Goal: Task Accomplishment & Management: Complete application form

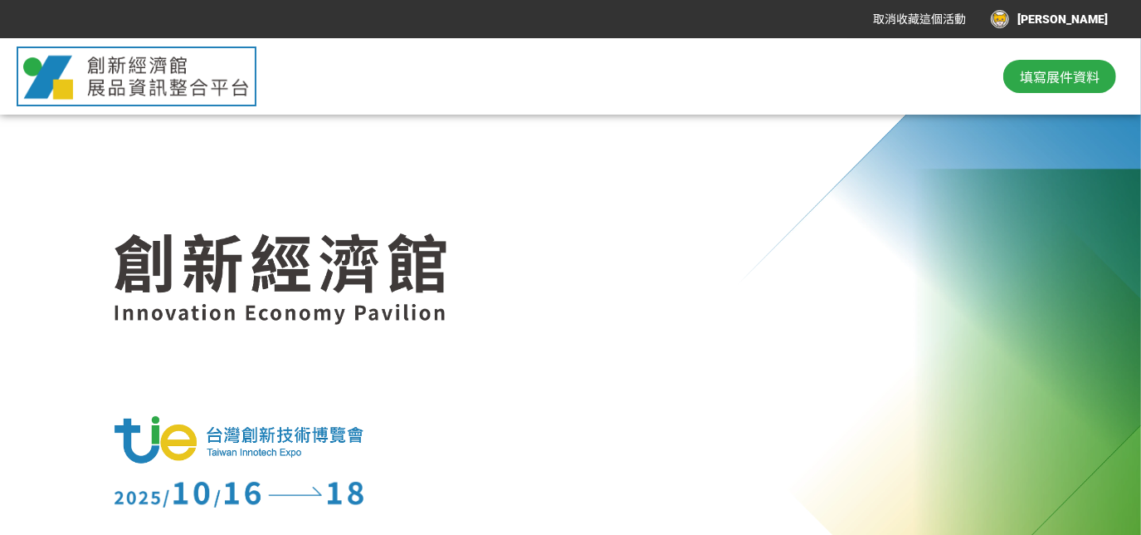
click at [1065, 71] on span "填寫展件資料" at bounding box center [1060, 76] width 80 height 20
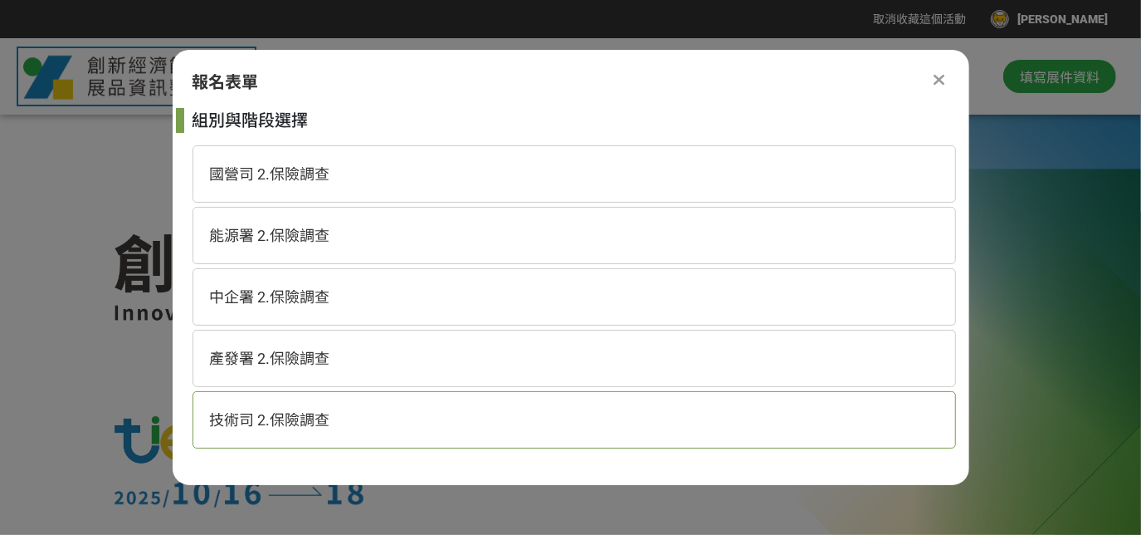
click at [294, 429] on div "技術司 2.保險調查" at bounding box center [575, 419] width 764 height 57
select select "185152:185383"
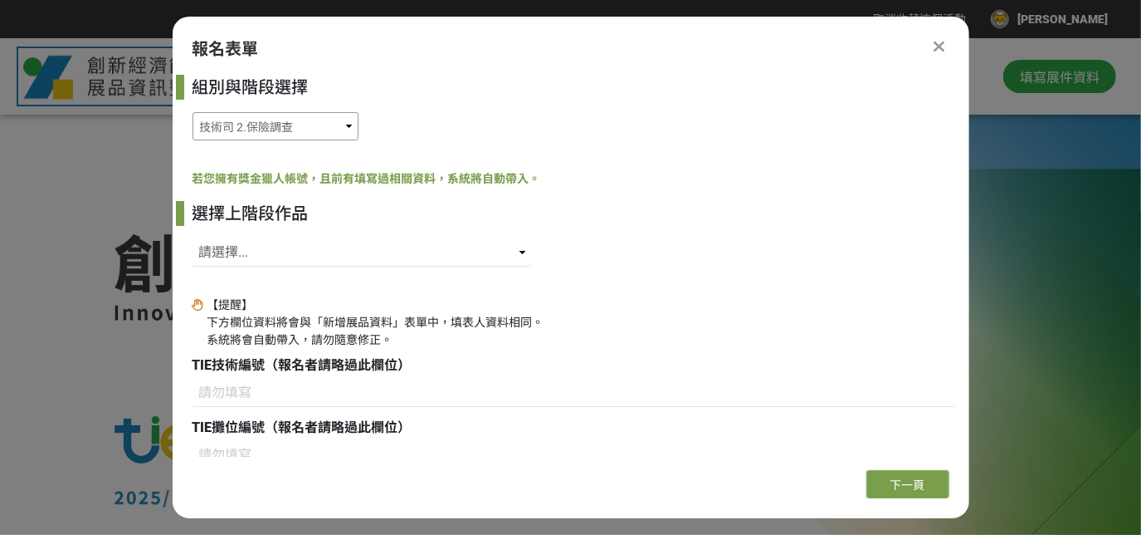
click at [306, 131] on select "國營司 2.保險調查 能源署 2.保險調查 中企署 2.保險調查 產發署 2.保險調查 技術司 2.保險調查" at bounding box center [276, 126] width 166 height 28
click at [768, 211] on div "選擇上階段作品" at bounding box center [575, 213] width 764 height 25
click at [486, 259] on select "請選擇... SID: 340644, 標題: kV等級高壓併網多階層電力轉換技術" at bounding box center [362, 252] width 339 height 28
select select "340644"
click at [193, 238] on select "請選擇... SID: 340644, 標題: kV等級高壓併網多階層電力轉換技術" at bounding box center [362, 252] width 339 height 28
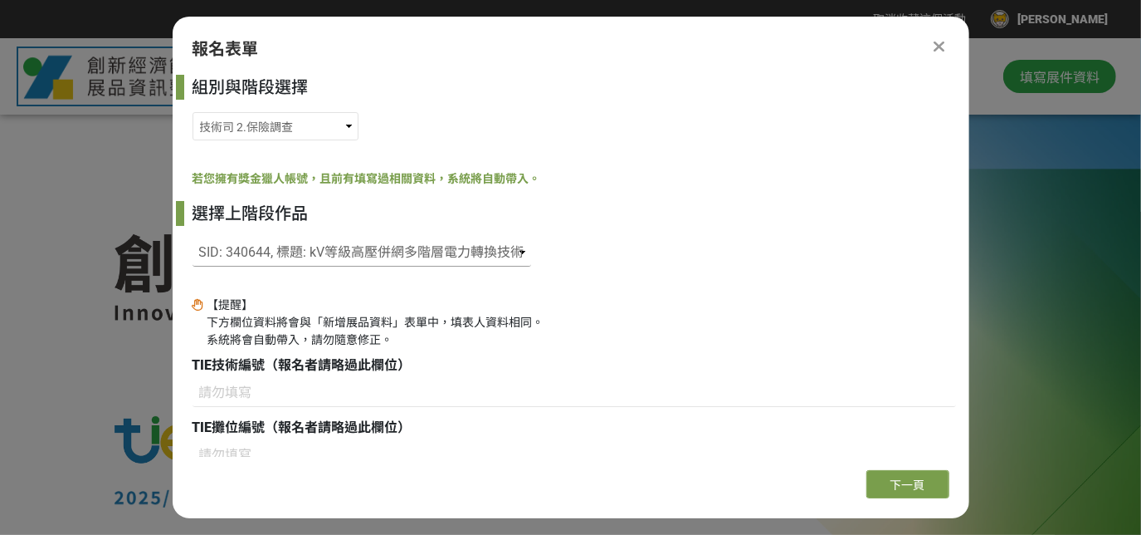
type input "B36"
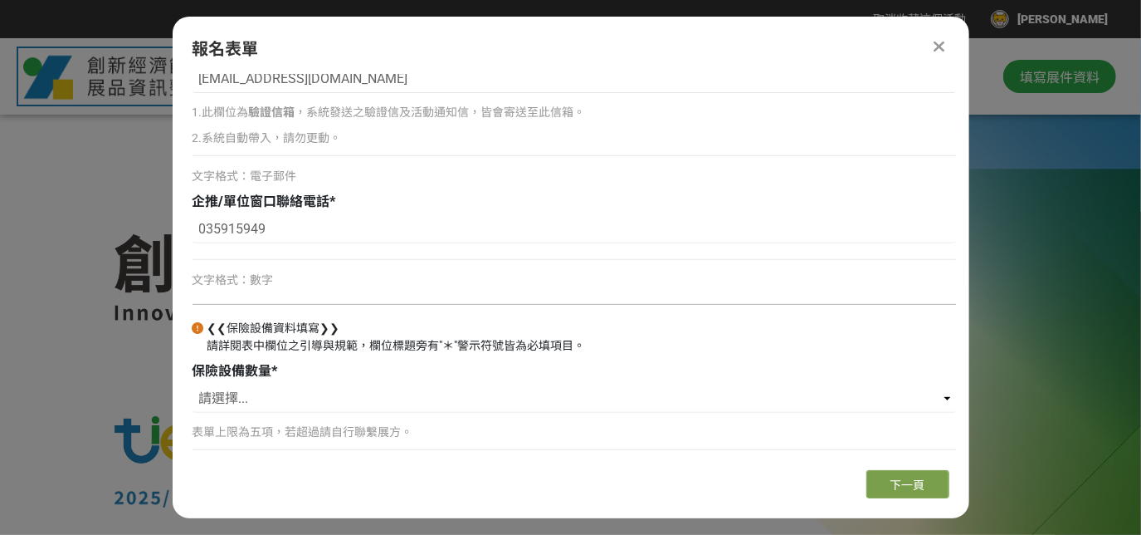
scroll to position [501, 0]
click at [936, 49] on icon at bounding box center [939, 46] width 12 height 17
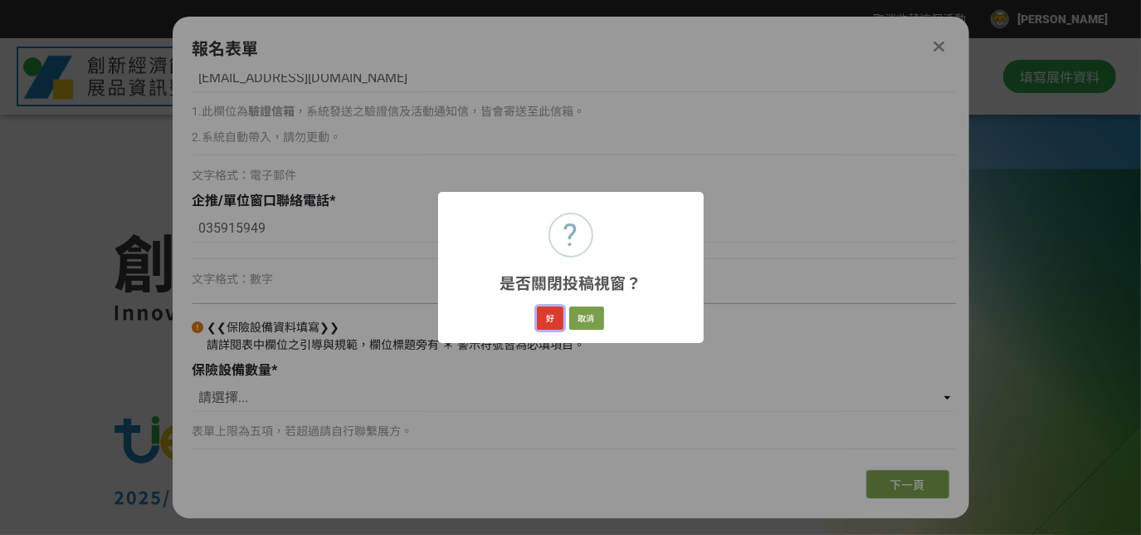
click at [549, 319] on button "好" at bounding box center [550, 317] width 27 height 23
